Goal: Task Accomplishment & Management: Complete application form

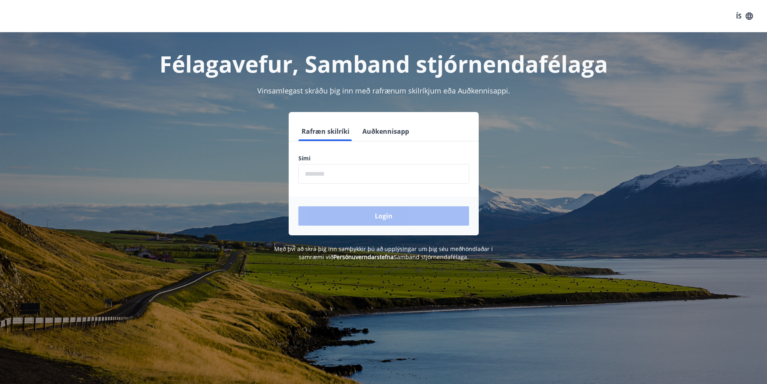
click at [321, 158] on label "Sími" at bounding box center [383, 158] width 171 height 8
click at [328, 132] on button "Rafræn skilríki" at bounding box center [325, 131] width 54 height 19
click at [380, 130] on button "Auðkennisapp" at bounding box center [385, 131] width 53 height 19
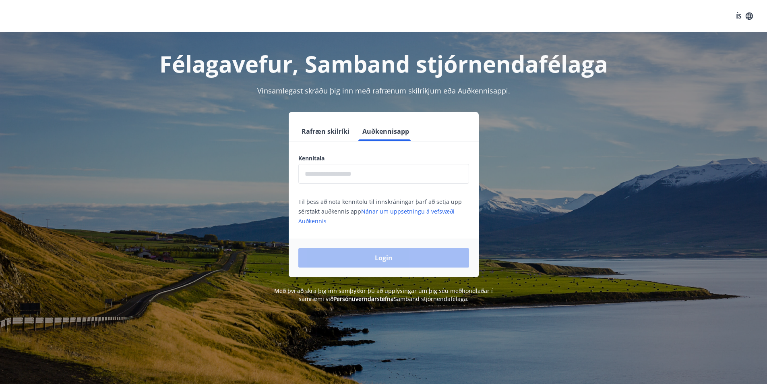
click at [330, 132] on button "Rafræn skilríki" at bounding box center [325, 131] width 54 height 19
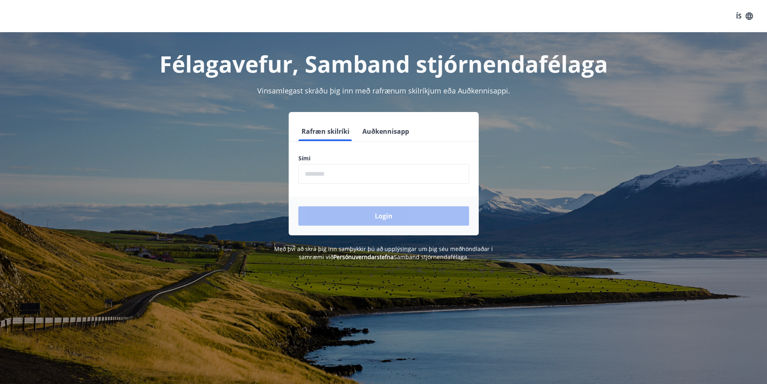
click at [308, 159] on label "Sími" at bounding box center [383, 158] width 171 height 8
click at [318, 160] on label "Sími" at bounding box center [383, 158] width 171 height 8
drag, startPoint x: 291, startPoint y: 158, endPoint x: 302, endPoint y: 158, distance: 11.3
click at [292, 158] on div "Sími ​" at bounding box center [384, 168] width 190 height 29
click at [302, 158] on label "Sími" at bounding box center [383, 158] width 171 height 8
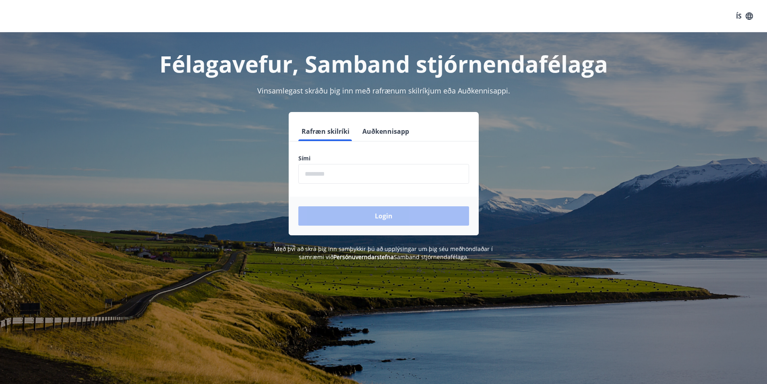
click at [313, 161] on label "Sími" at bounding box center [383, 158] width 171 height 8
click at [312, 159] on label "Sími" at bounding box center [383, 158] width 171 height 8
click at [322, 130] on button "Rafræn skilríki" at bounding box center [325, 131] width 54 height 19
click at [380, 219] on div "Login" at bounding box center [384, 215] width 190 height 39
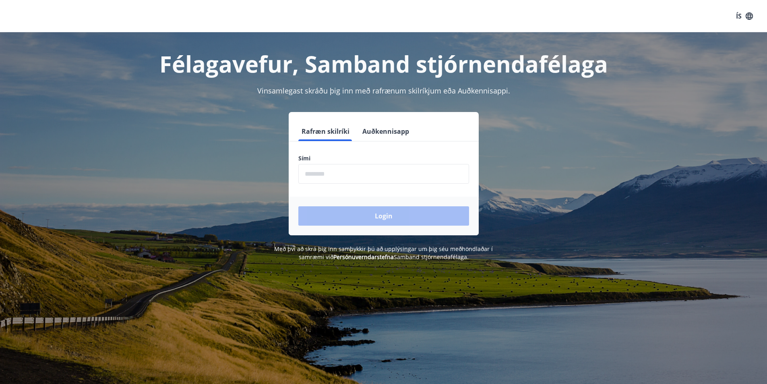
click at [386, 130] on button "Auðkennisapp" at bounding box center [385, 131] width 53 height 19
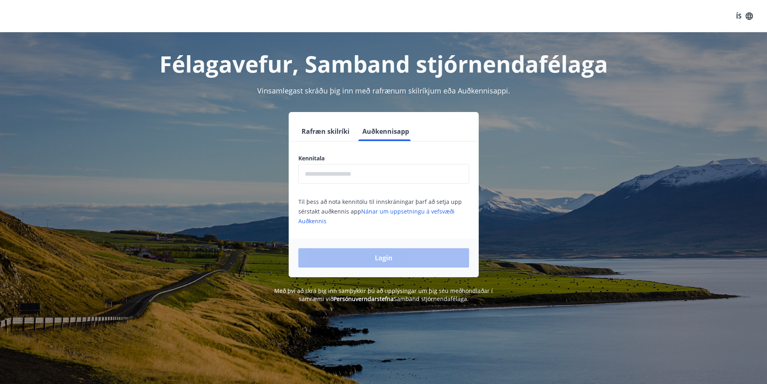
click at [321, 131] on button "Rafræn skilríki" at bounding box center [325, 131] width 54 height 19
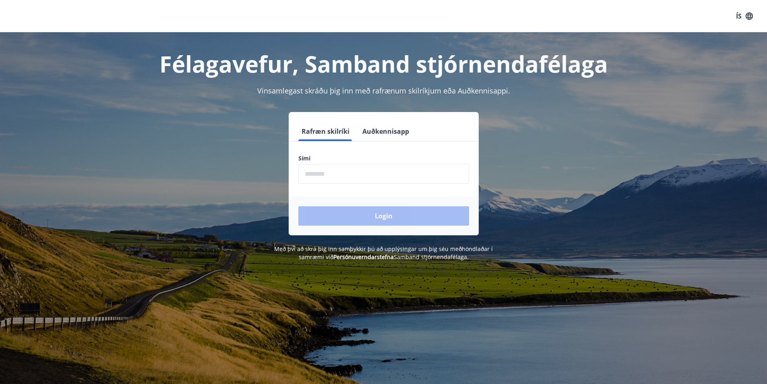
click at [301, 158] on label "Sími" at bounding box center [383, 158] width 171 height 8
click at [299, 155] on label "Sími" at bounding box center [383, 158] width 171 height 8
click at [311, 175] on input "phone" at bounding box center [383, 174] width 171 height 20
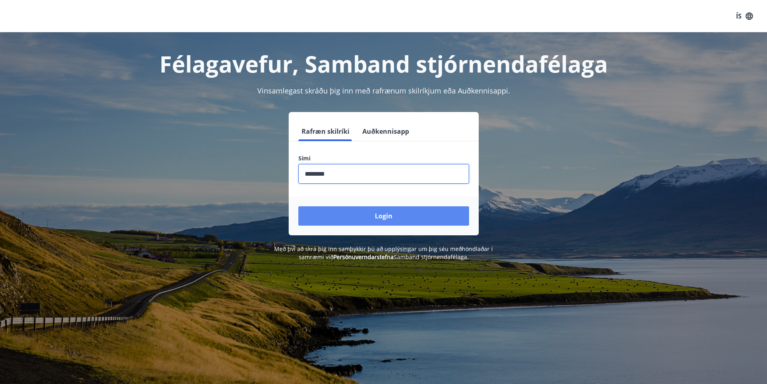
type input "********"
click at [376, 214] on button "Login" at bounding box center [383, 215] width 171 height 19
